Goal: Task Accomplishment & Management: Use online tool/utility

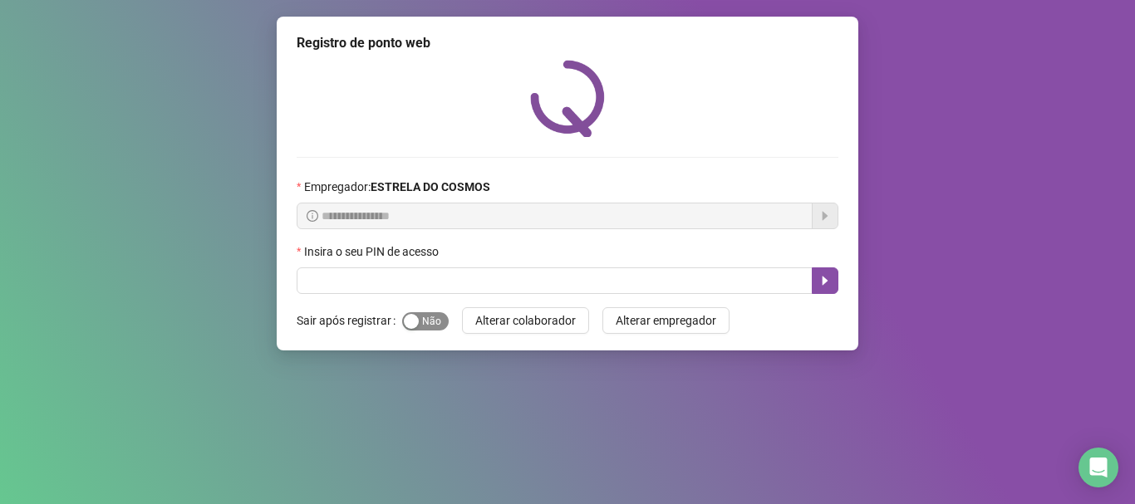
click at [425, 331] on span "Sim Não" at bounding box center [425, 321] width 47 height 18
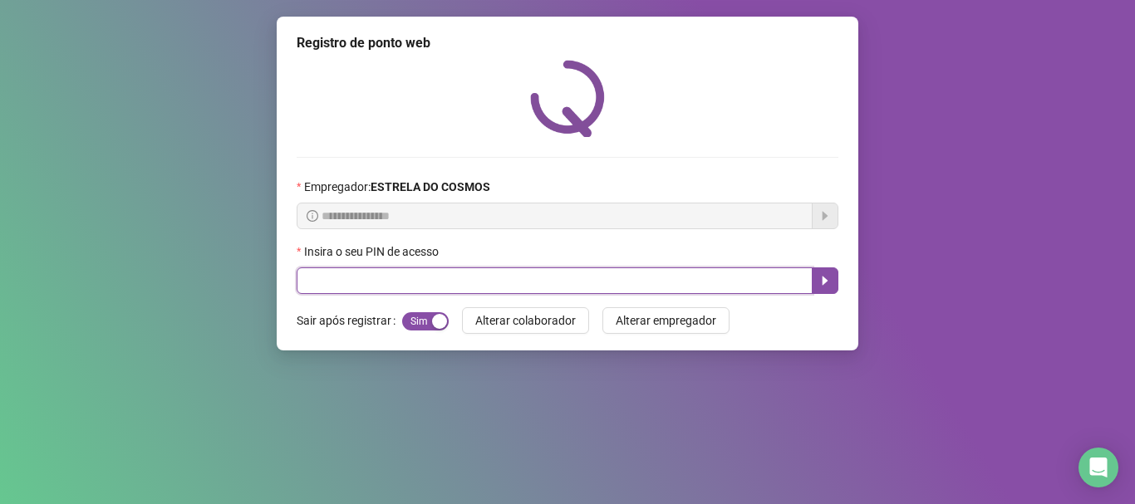
click at [416, 286] on input "text" at bounding box center [555, 281] width 516 height 27
type input "*****"
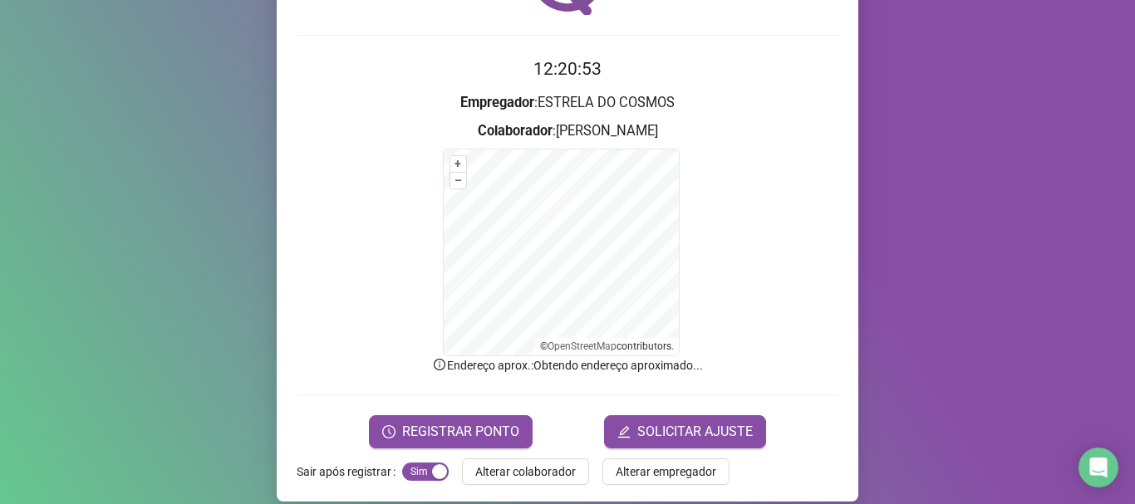
scroll to position [140, 0]
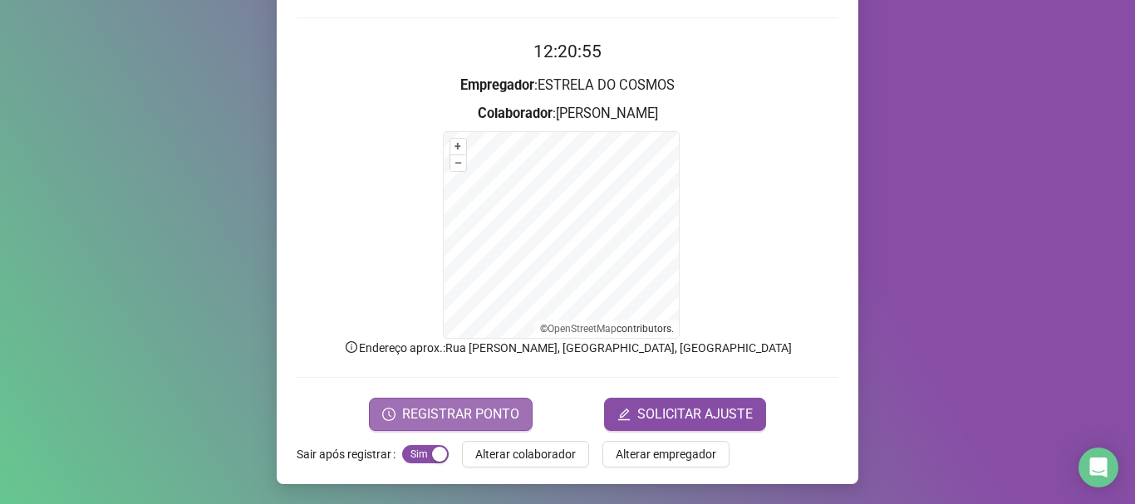
click at [398, 421] on button "REGISTRAR PONTO" at bounding box center [451, 414] width 164 height 33
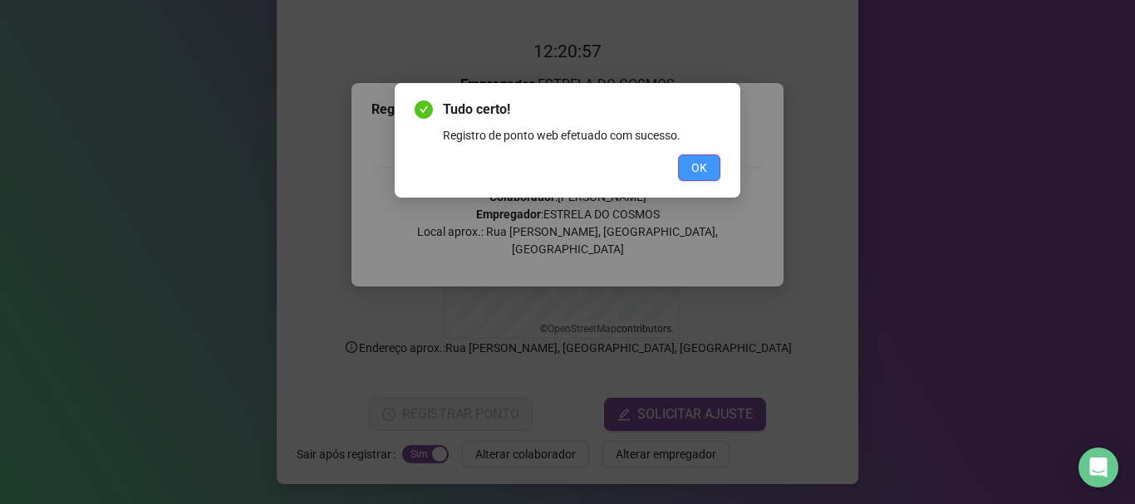
click at [702, 168] on span "OK" at bounding box center [699, 168] width 16 height 18
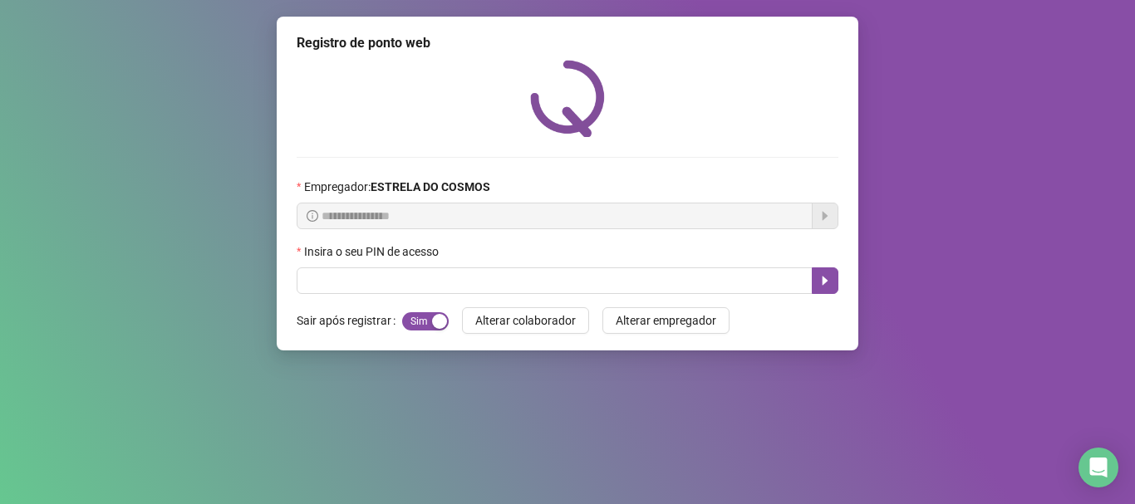
scroll to position [0, 0]
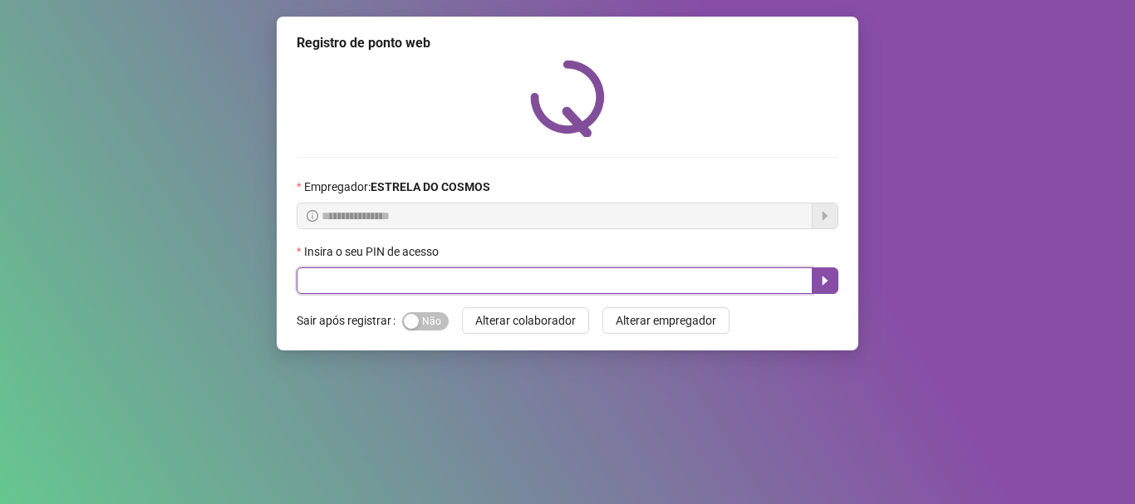
click at [481, 284] on input "text" at bounding box center [555, 281] width 516 height 27
type input "*****"
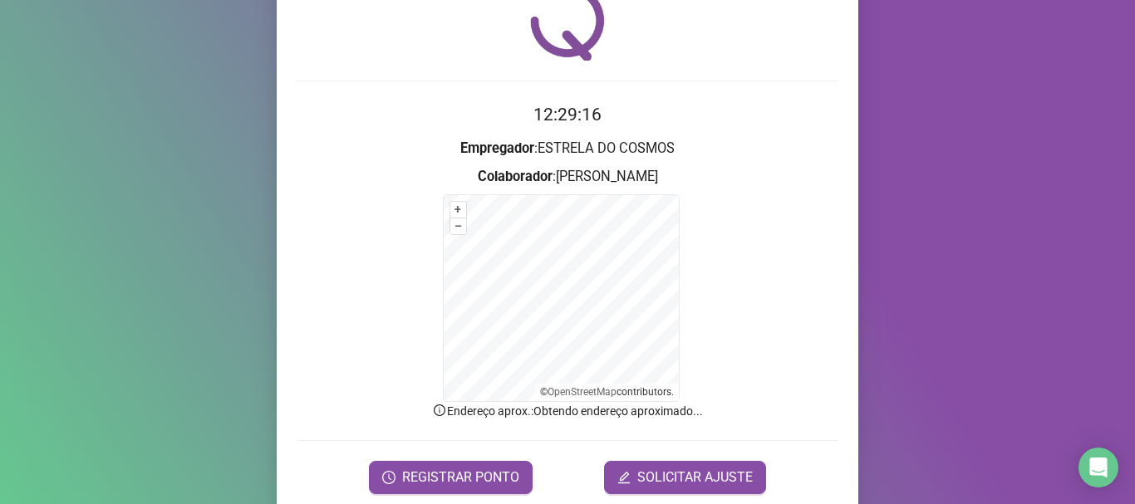
scroll to position [140, 0]
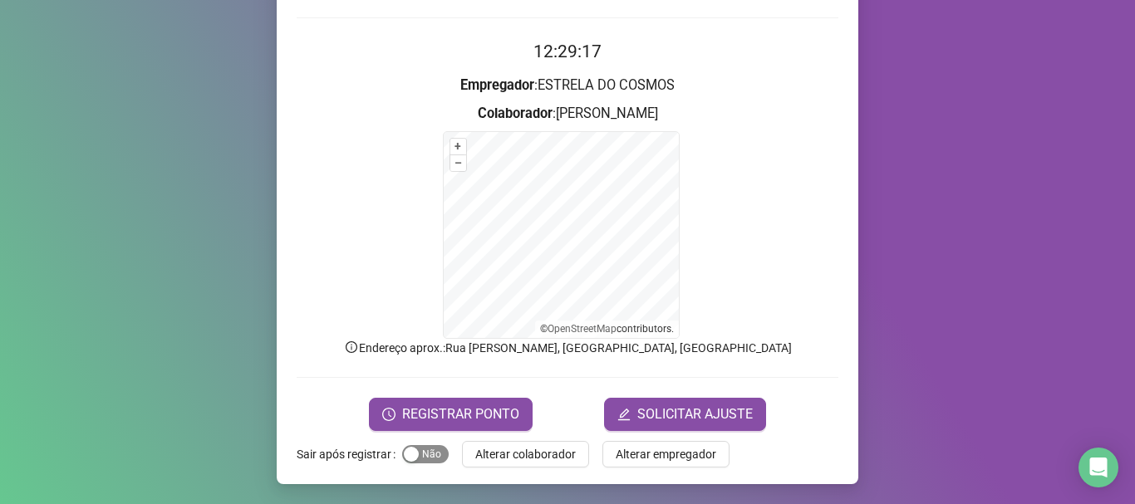
click at [415, 455] on span "Sim Não" at bounding box center [425, 454] width 47 height 18
click at [436, 412] on span "REGISTRAR PONTO" at bounding box center [460, 415] width 117 height 20
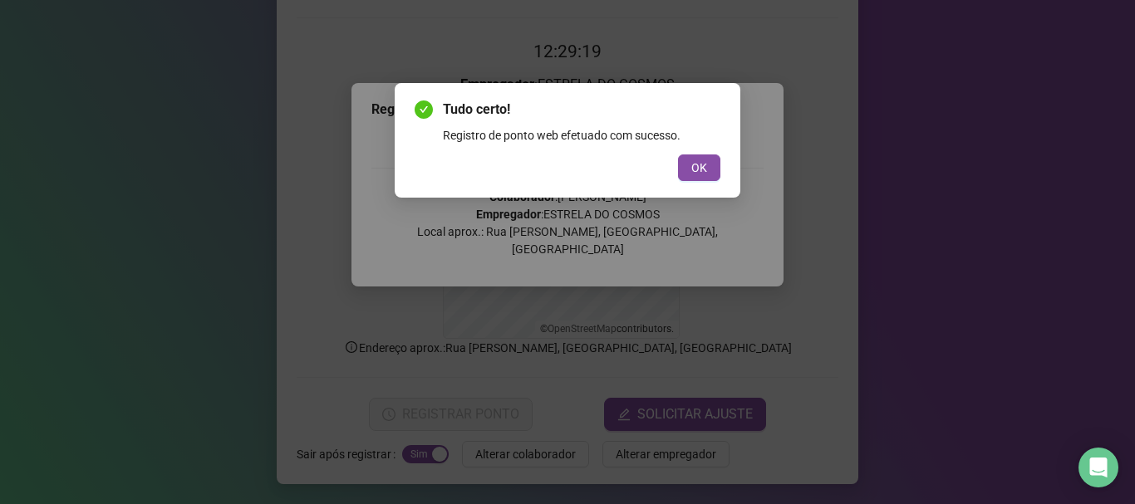
drag, startPoint x: 703, startPoint y: 164, endPoint x: 682, endPoint y: 175, distance: 23.4
click at [704, 163] on span "OK" at bounding box center [699, 168] width 16 height 18
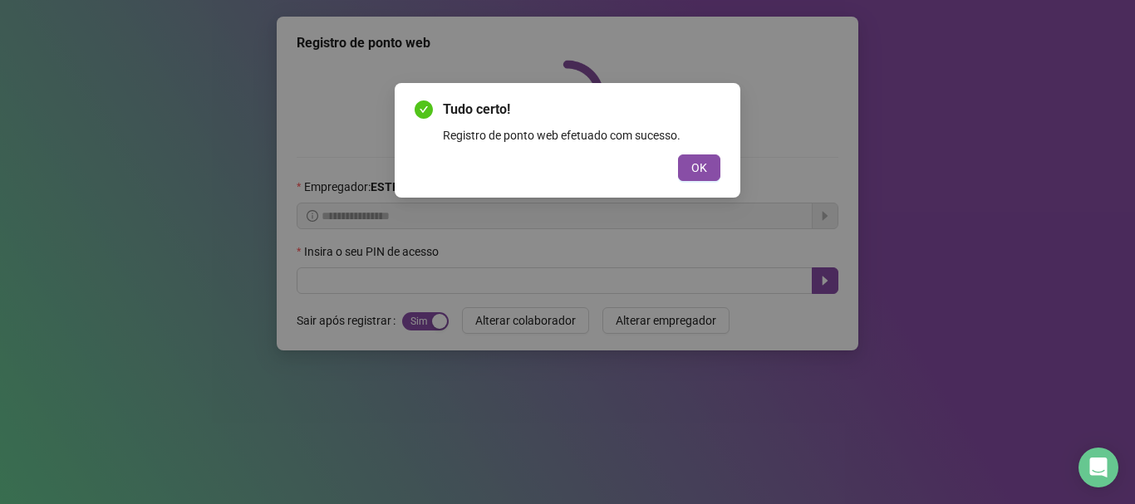
scroll to position [0, 0]
